Goal: Find specific fact: Find specific fact

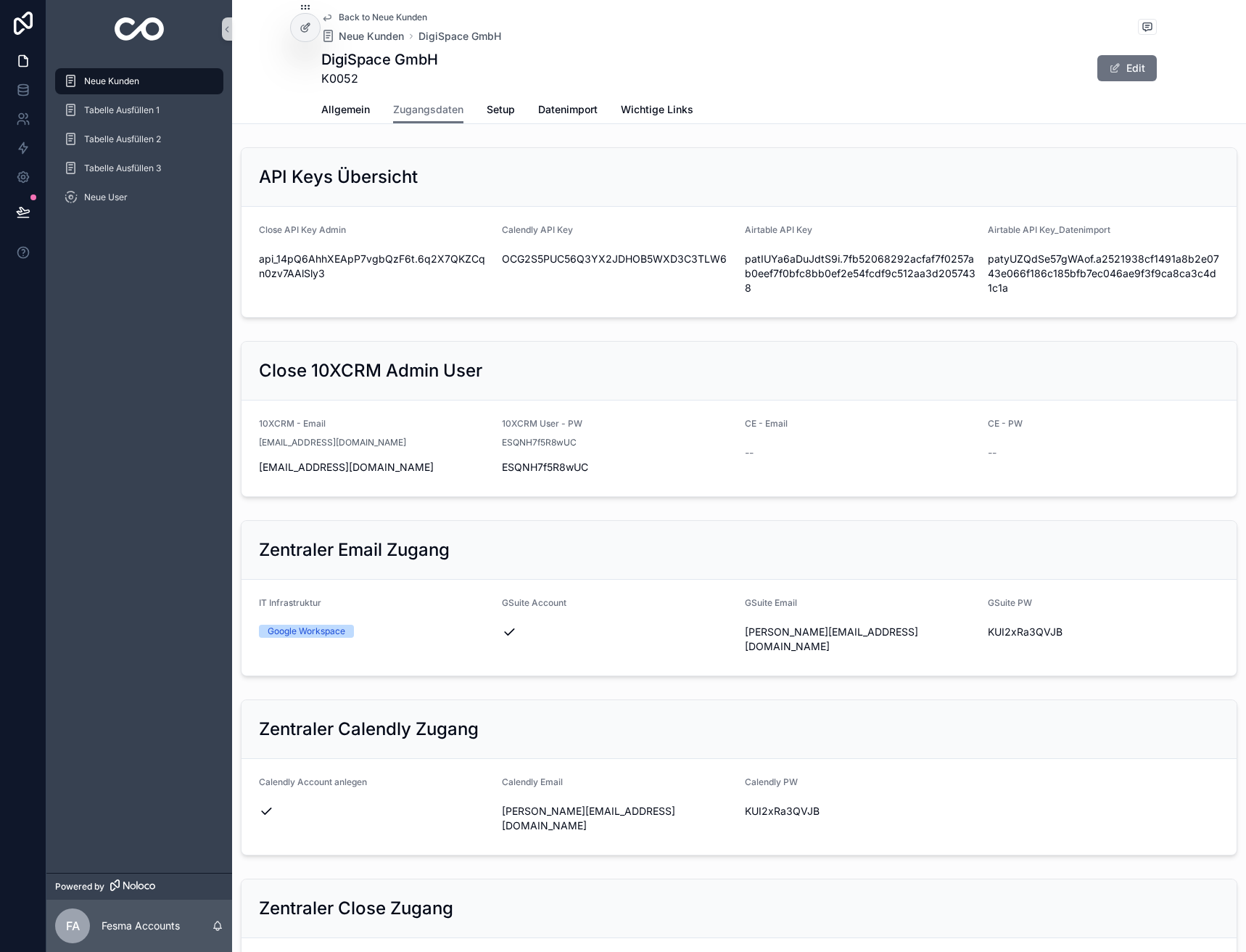
click at [388, 15] on span "Back to Neue Kunden" at bounding box center [382, 17] width 88 height 12
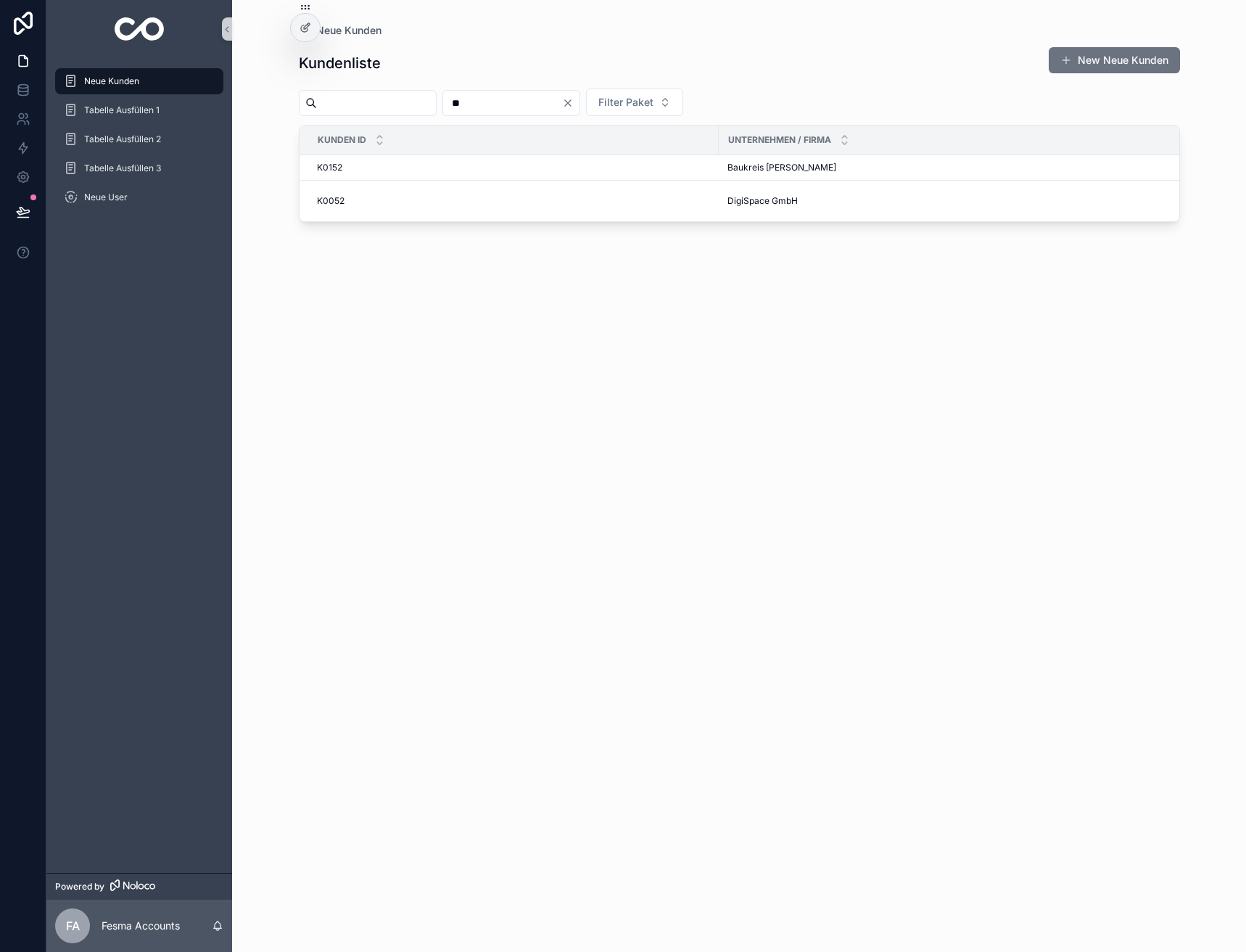
click at [519, 103] on input "**" at bounding box center [503, 103] width 119 height 21
click at [520, 104] on input "**" at bounding box center [503, 103] width 119 height 21
type input "**"
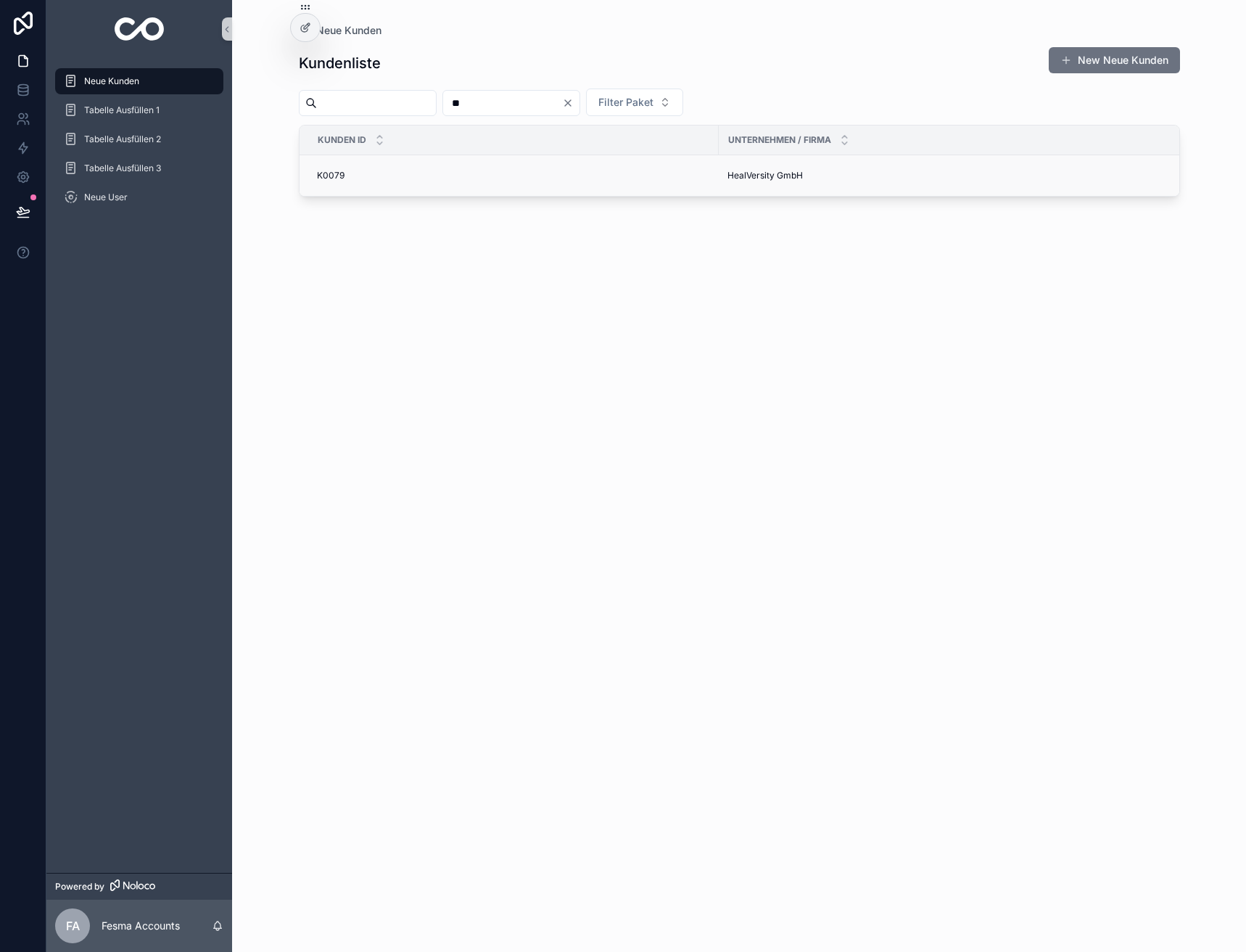
click at [739, 169] on span "HealVersity GmbH" at bounding box center [765, 175] width 76 height 12
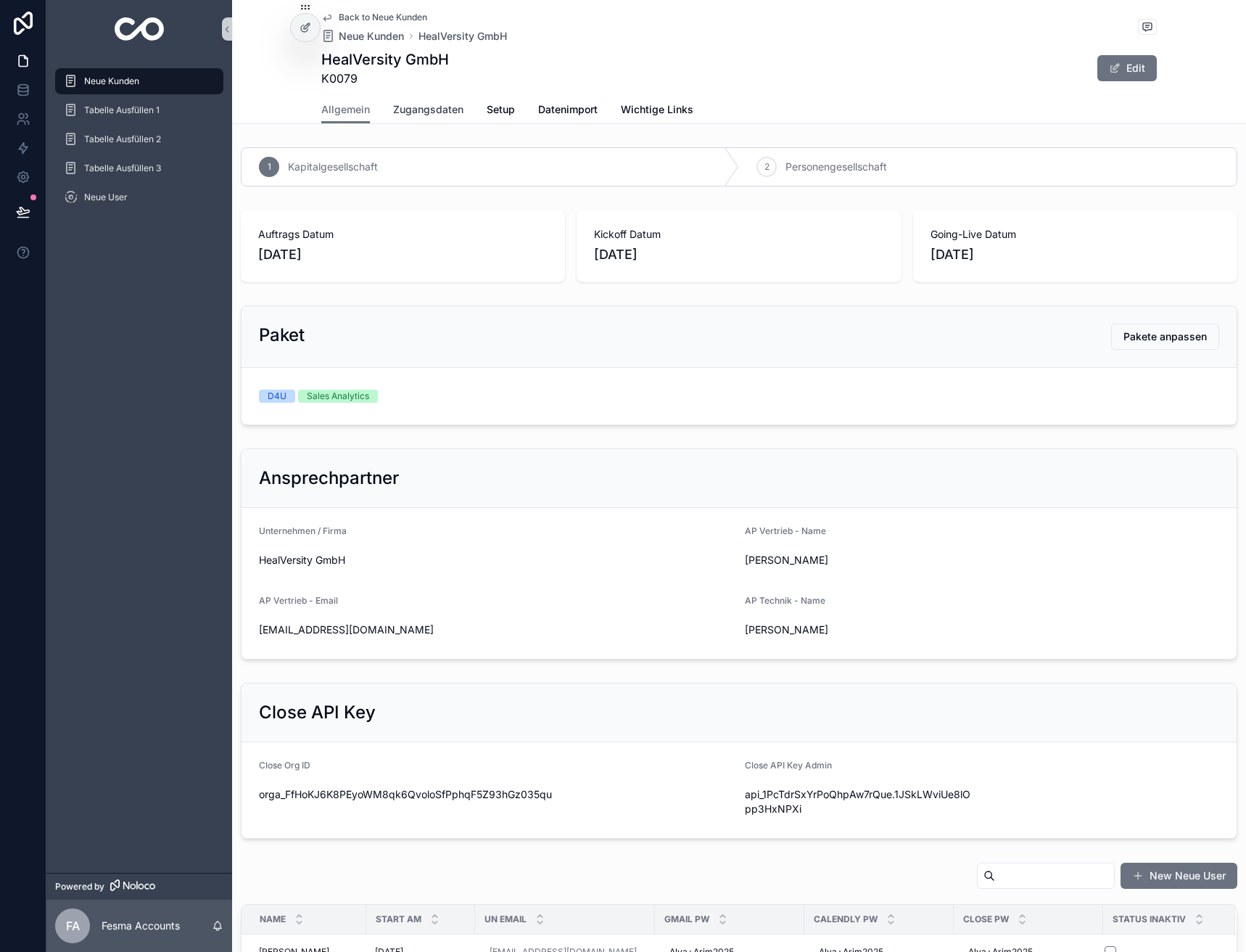
click at [429, 115] on span "Zugangsdaten" at bounding box center [428, 110] width 70 height 14
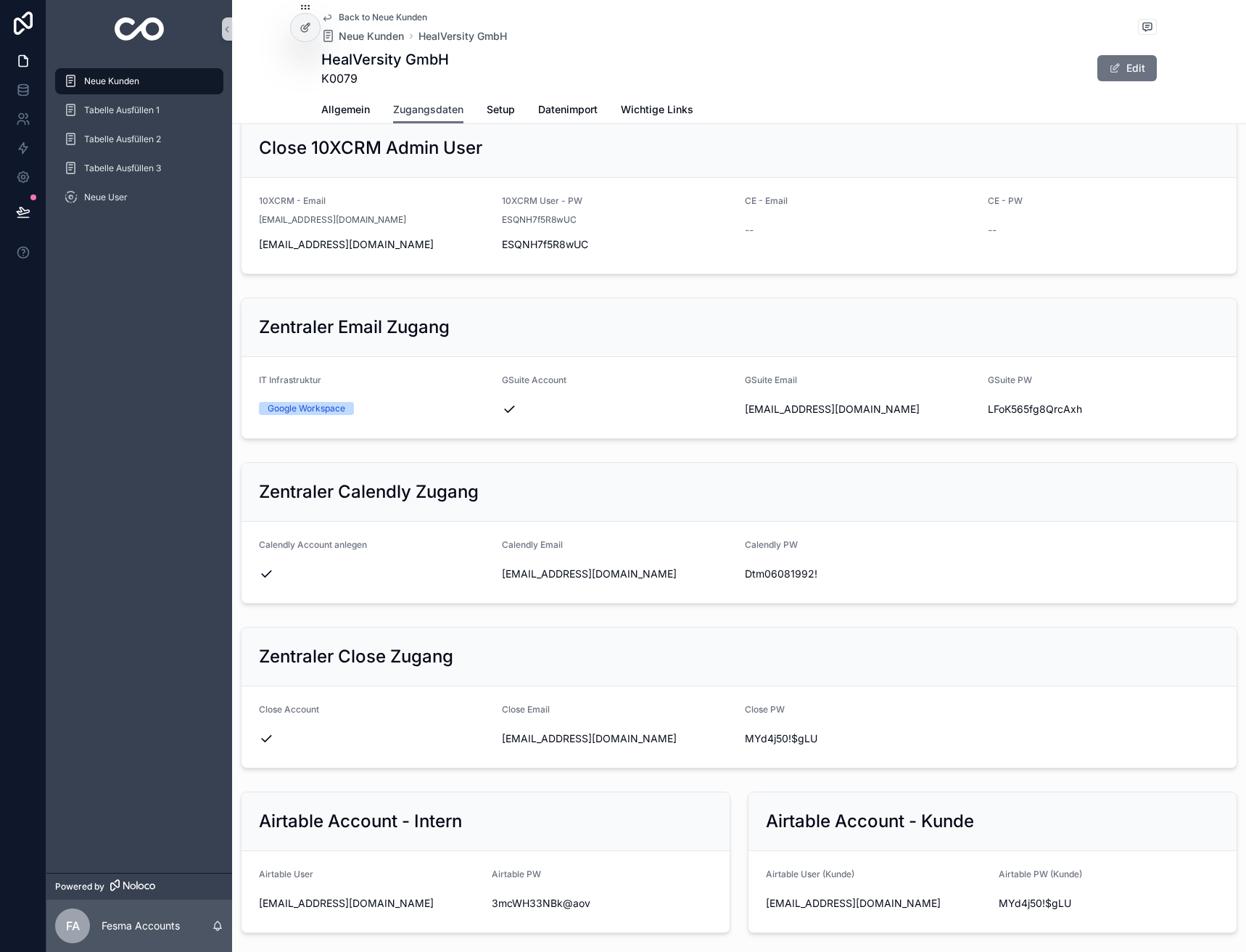
scroll to position [435, 0]
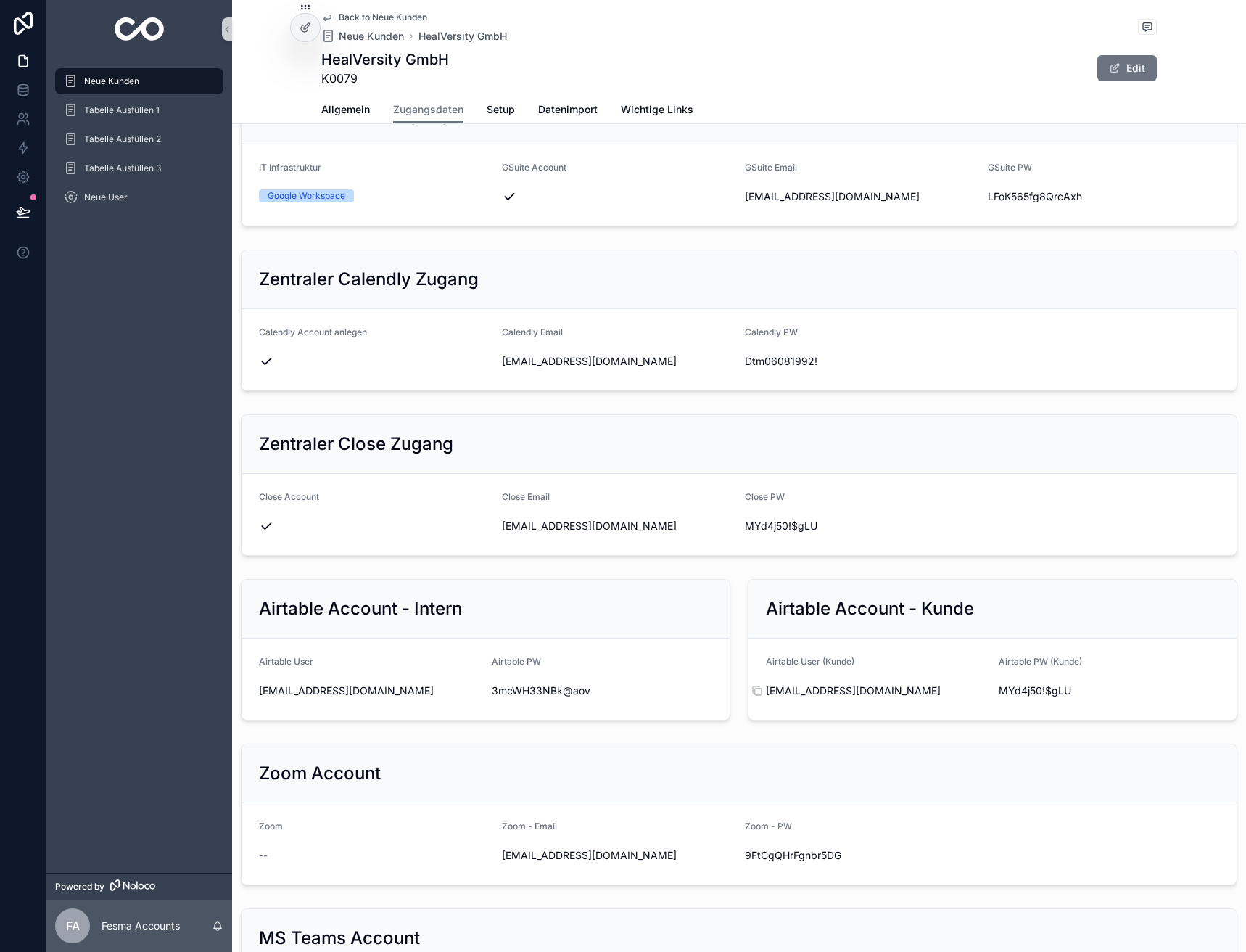
click at [833, 688] on span "[EMAIL_ADDRESS][DOMAIN_NAME]" at bounding box center [876, 690] width 221 height 14
copy div "[EMAIL_ADDRESS][DOMAIN_NAME]"
click at [1021, 693] on span "MYd4j50!$gLU" at bounding box center [1109, 690] width 221 height 14
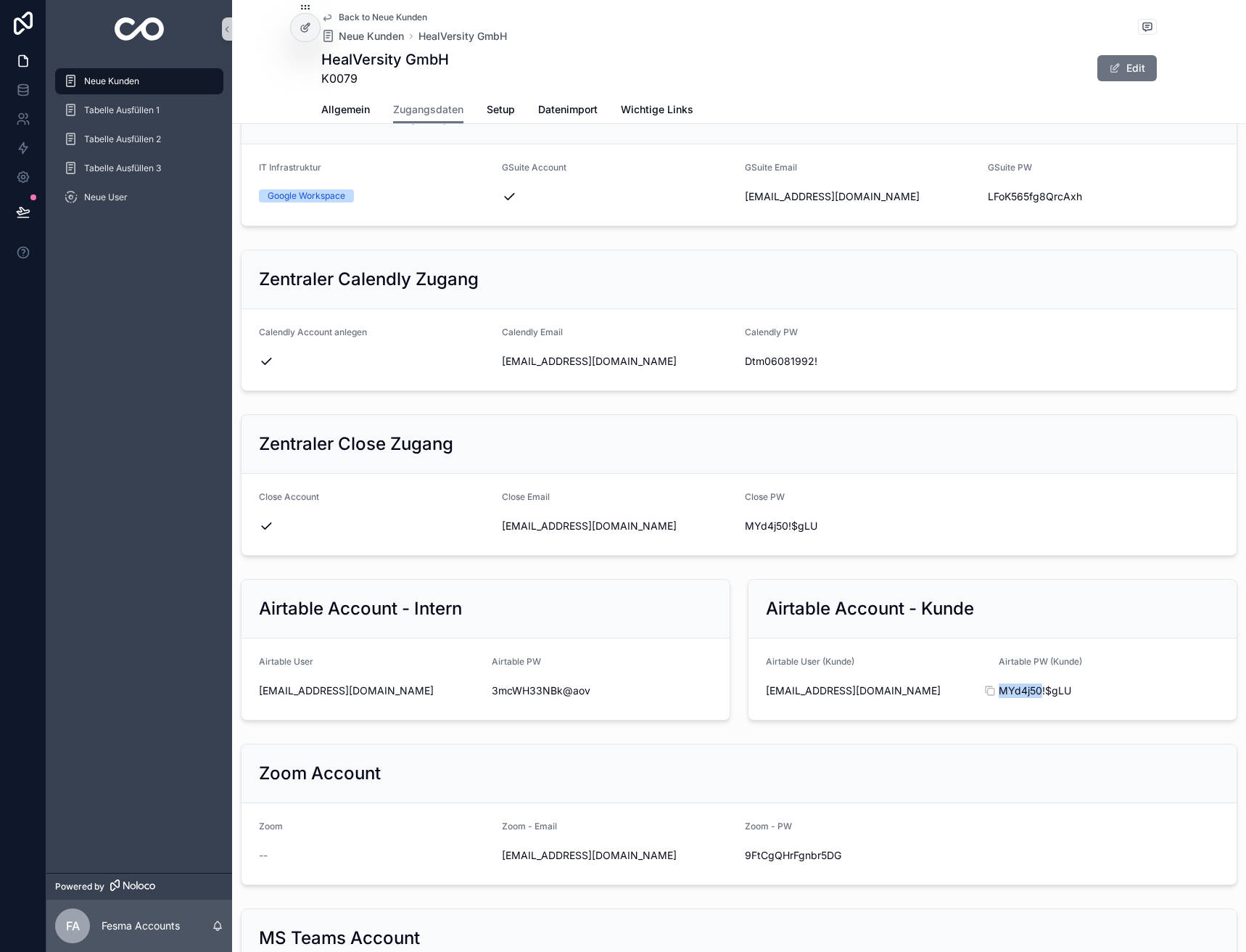
click at [1021, 693] on span "MYd4j50!$gLU" at bounding box center [1109, 690] width 221 height 14
copy div "MYd4j50!$gLU"
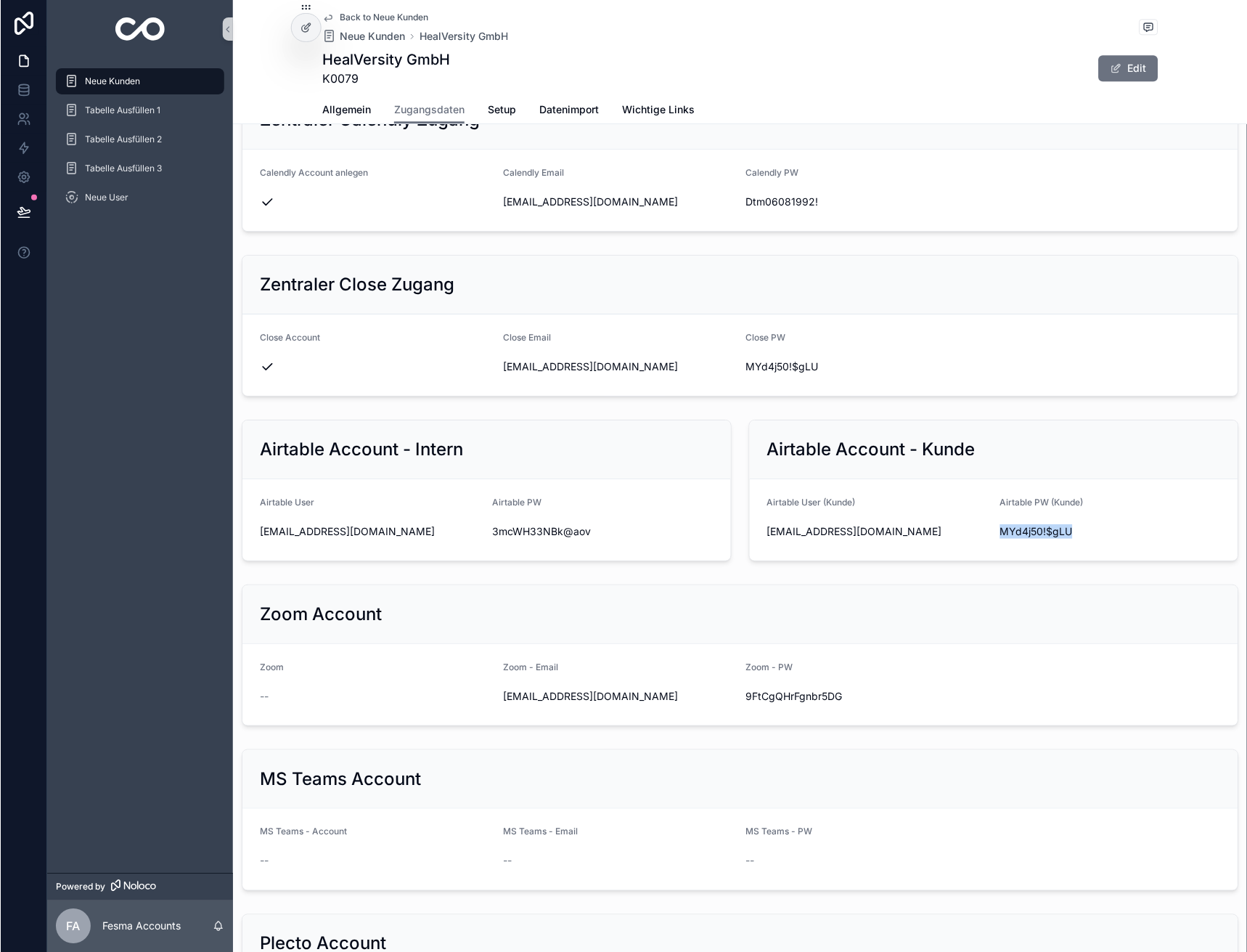
scroll to position [508, 0]
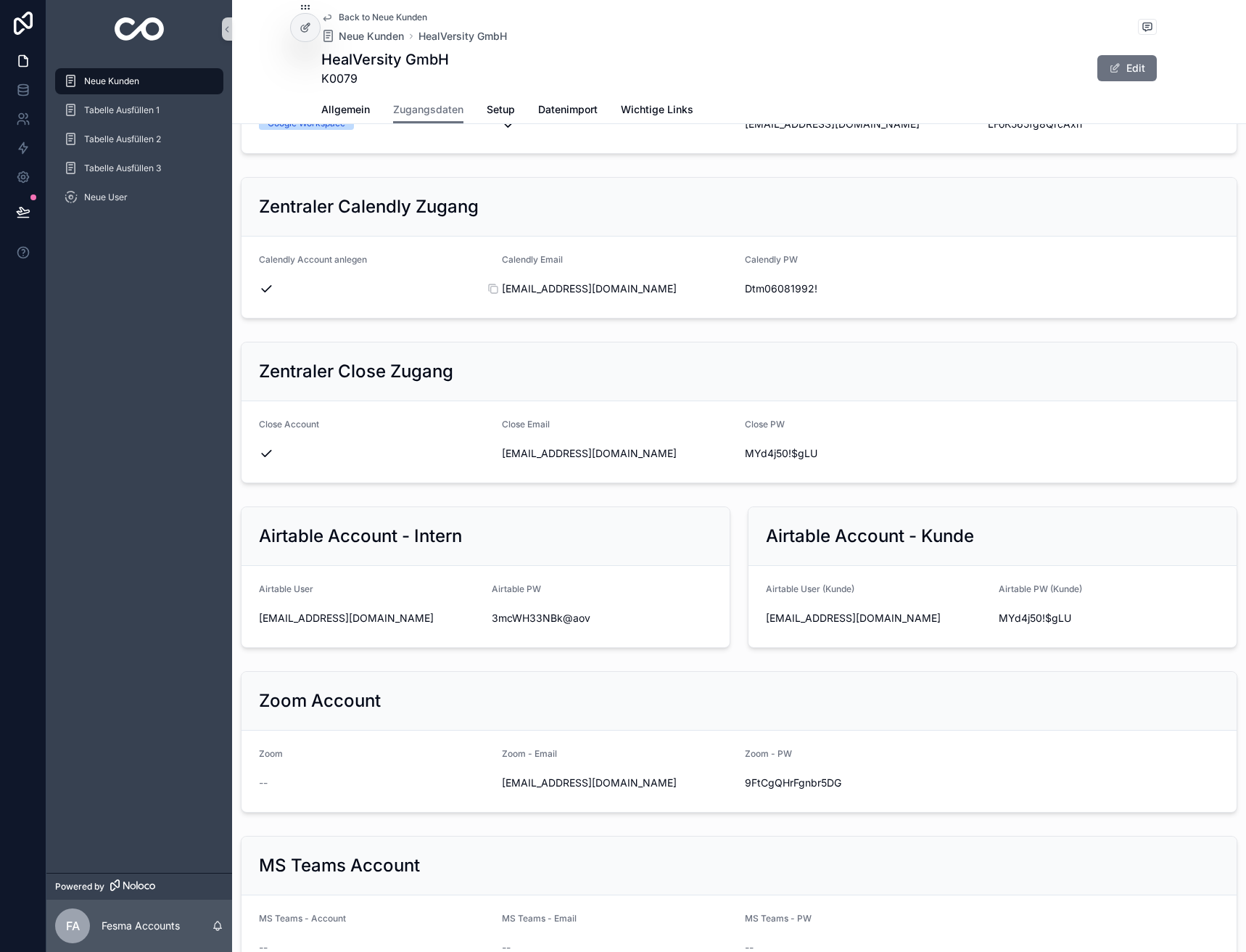
click at [552, 289] on span "[EMAIL_ADDRESS][DOMAIN_NAME]" at bounding box center [617, 289] width 231 height 14
copy div "[EMAIL_ADDRESS][DOMAIN_NAME]"
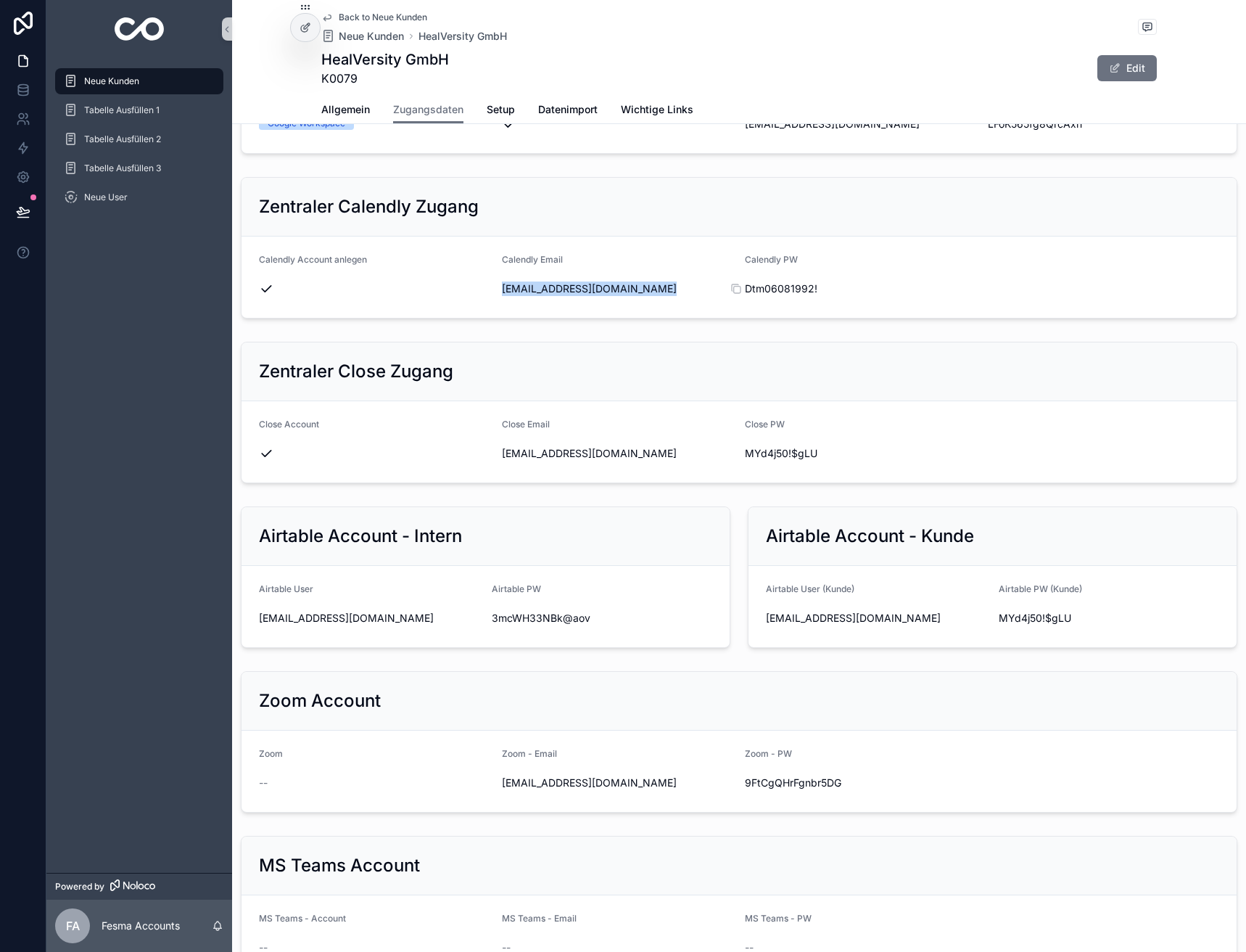
click at [786, 289] on span "Dtm06081992!" at bounding box center [860, 289] width 231 height 14
copy div "Dtm06081992!"
